Goal: Contribute content

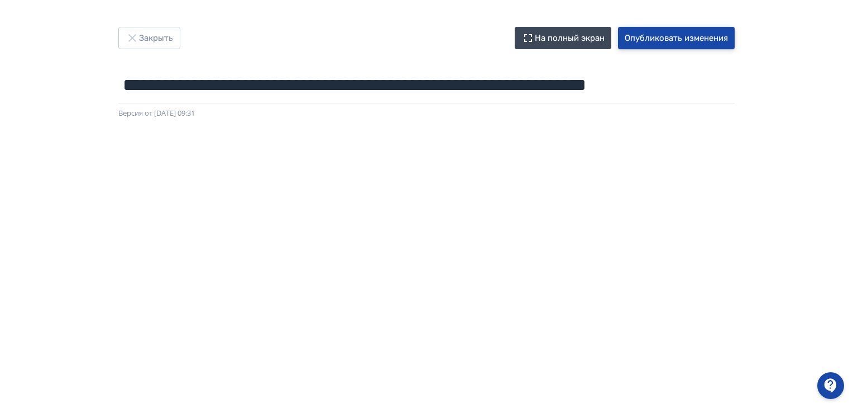
click at [648, 37] on button "Опубликовать изменения" at bounding box center [676, 38] width 117 height 22
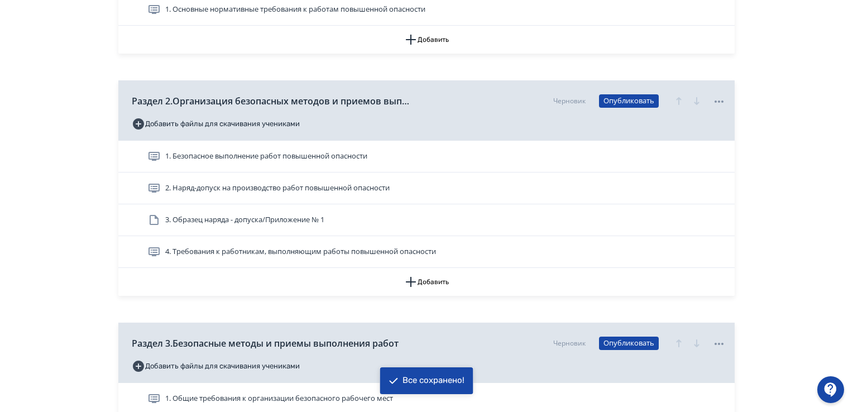
scroll to position [558, 0]
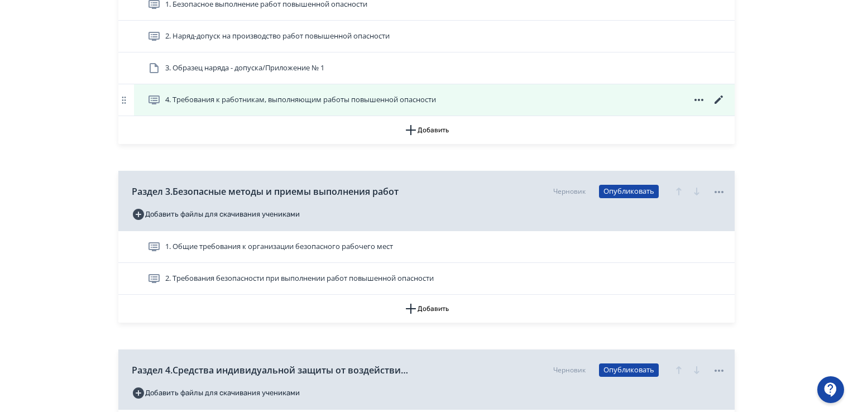
click at [211, 103] on span "4. Требования к работникам, выполняющим работы повышенной опасности" at bounding box center [300, 99] width 271 height 11
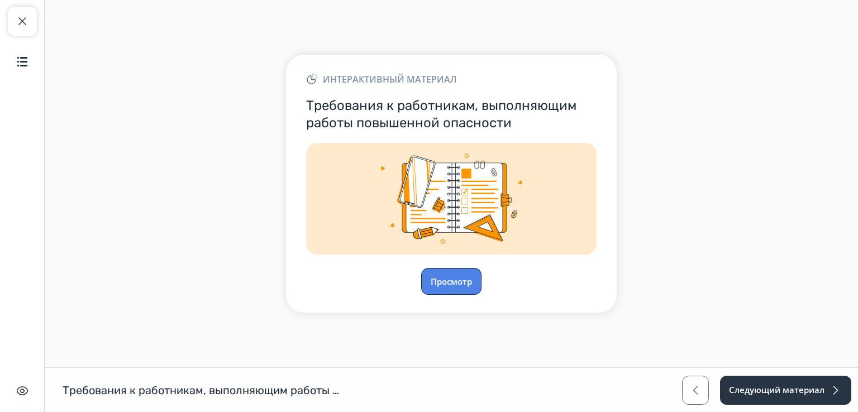
click at [432, 279] on button "Просмотр" at bounding box center [451, 281] width 60 height 27
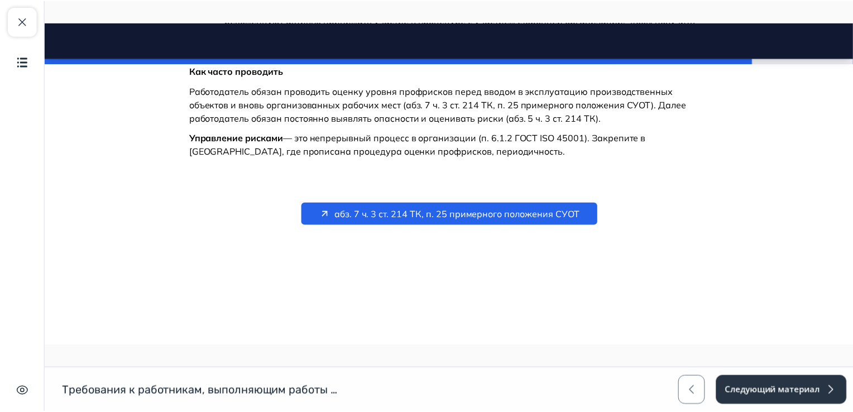
scroll to position [1850, 0]
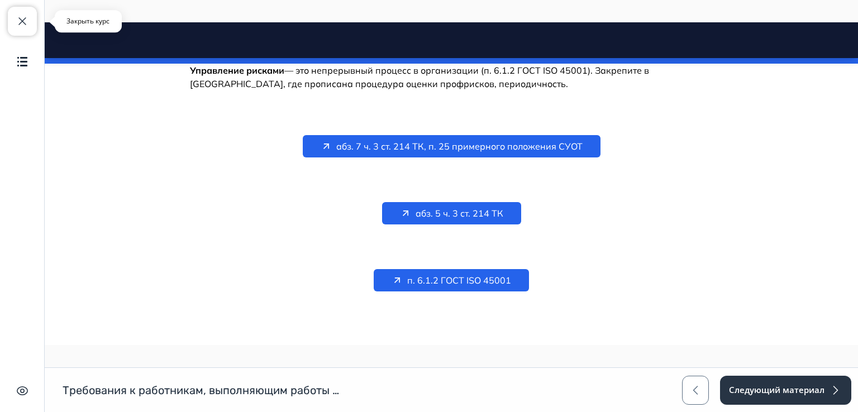
click at [22, 12] on button "Закрыть курс" at bounding box center [22, 21] width 29 height 29
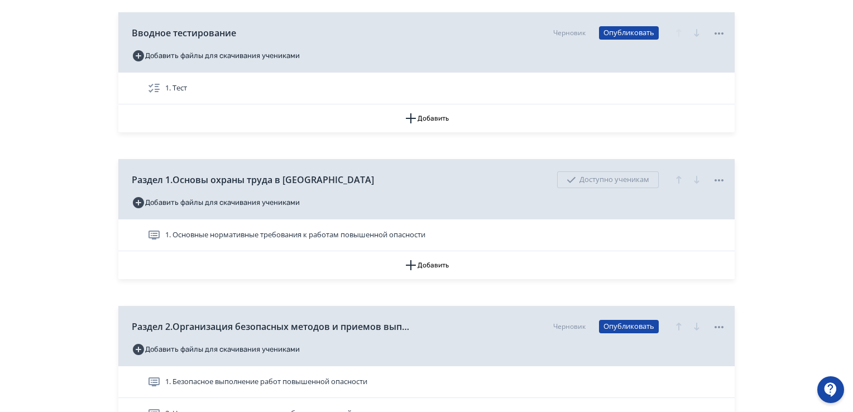
scroll to position [279, 0]
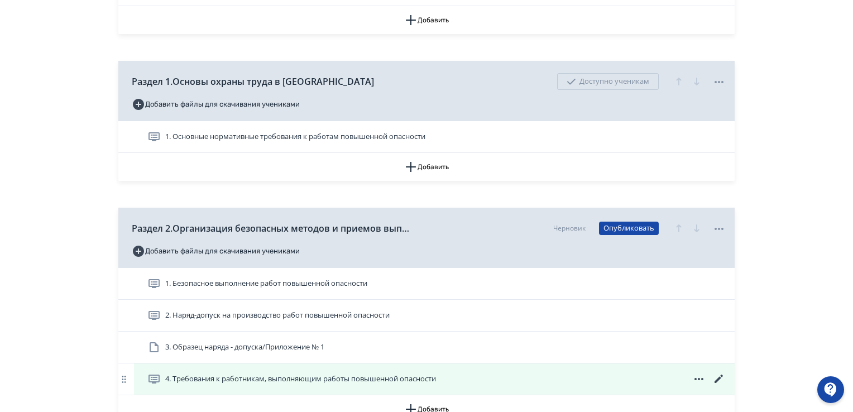
click at [724, 375] on icon at bounding box center [719, 378] width 13 height 13
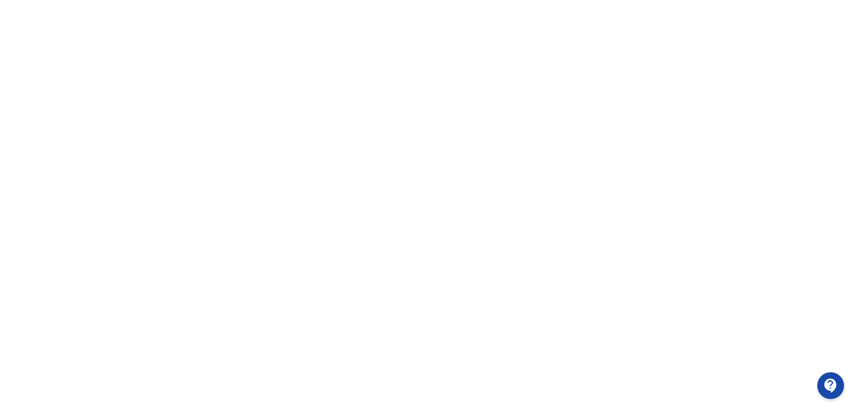
scroll to position [236, 0]
